Goal: Find specific page/section: Find specific page/section

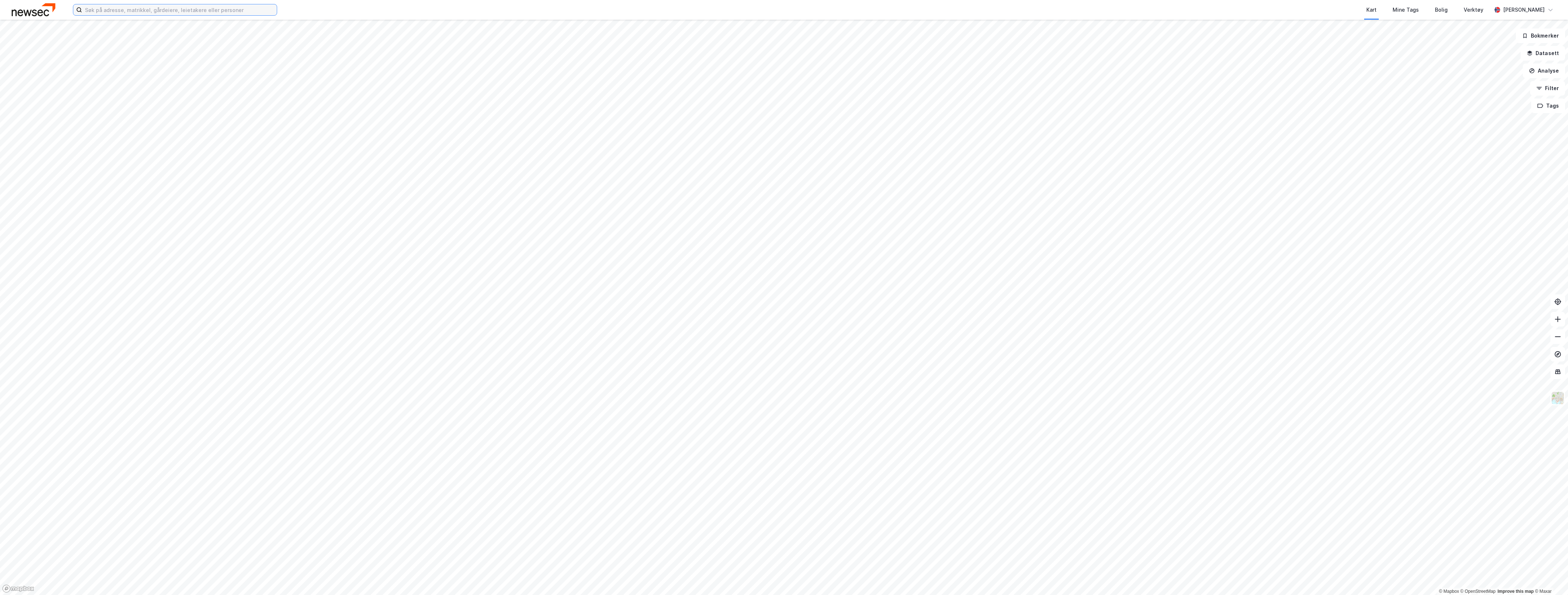
click at [176, 10] on input at bounding box center [179, 10] width 195 height 11
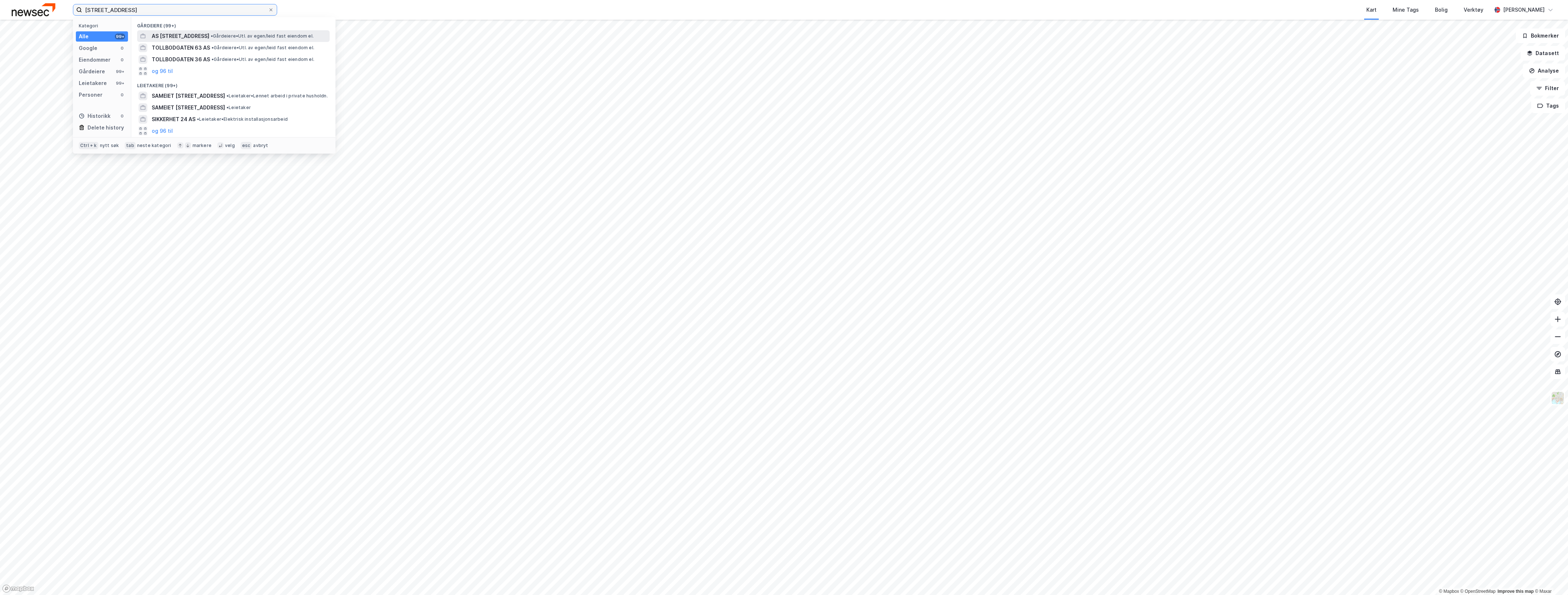
type input "[STREET_ADDRESS]"
click at [199, 40] on span "AS [STREET_ADDRESS]" at bounding box center [181, 36] width 58 height 9
